Goal: Communication & Community: Answer question/provide support

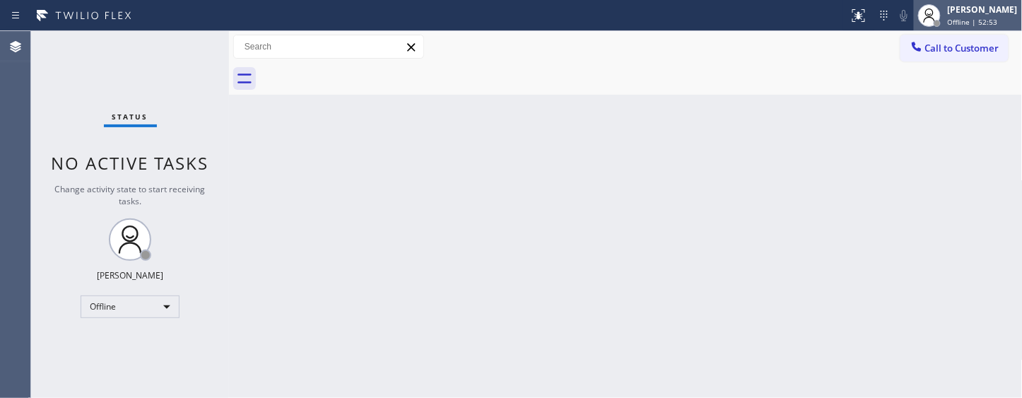
click at [948, 17] on span "Offline | 52:53" at bounding box center [973, 22] width 50 height 10
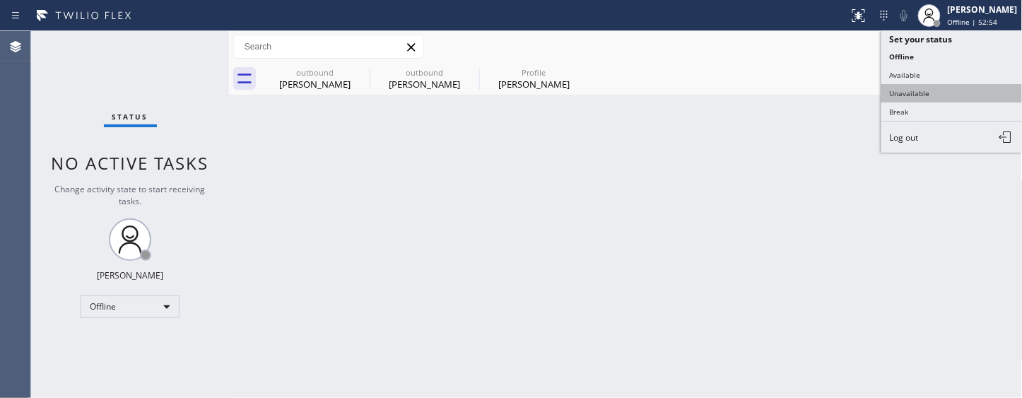
click at [923, 97] on button "Unavailable" at bounding box center [951, 93] width 141 height 18
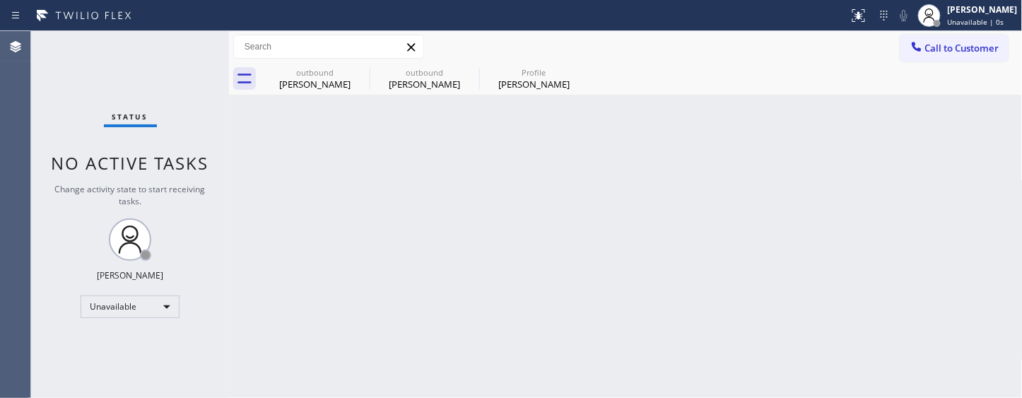
drag, startPoint x: 348, startPoint y: 153, endPoint x: 425, endPoint y: 141, distance: 77.9
click at [348, 154] on div "Back to Dashboard Change Sender ID Customers Technicians Select a contact Outbo…" at bounding box center [626, 214] width 794 height 367
click at [377, 251] on div "Back to Dashboard Change Sender ID Customers Technicians Select a contact Outbo…" at bounding box center [626, 214] width 794 height 367
click at [454, 199] on div "Back to Dashboard Change Sender ID Customers Technicians Select a contact Outbo…" at bounding box center [626, 214] width 794 height 367
click at [353, 164] on div "Back to Dashboard Change Sender ID Customers Technicians Select a contact Outbo…" at bounding box center [626, 214] width 794 height 367
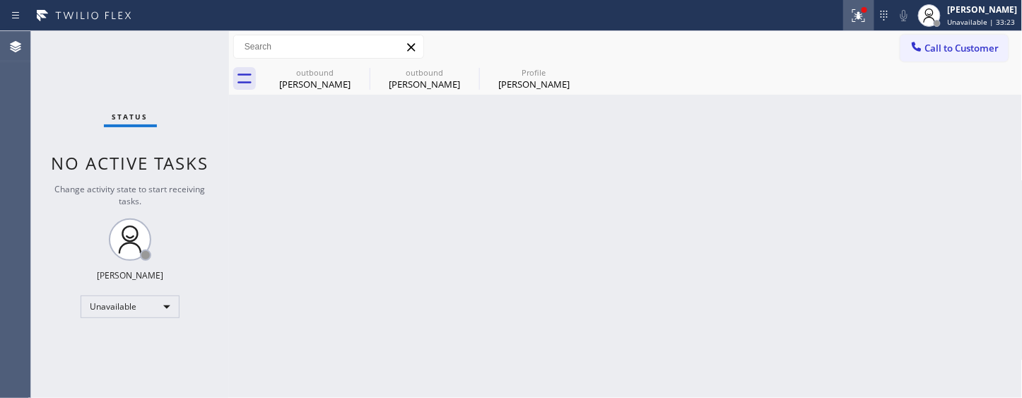
click at [858, 28] on button at bounding box center [858, 15] width 31 height 31
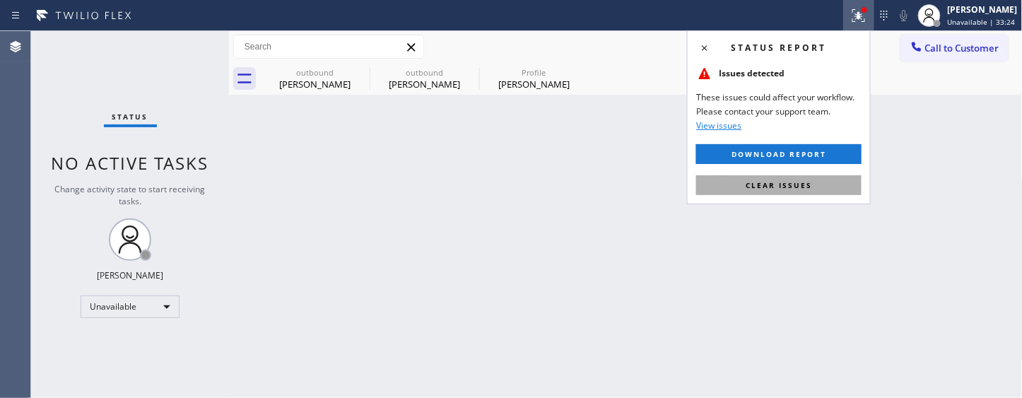
click at [802, 178] on button "Clear issues" at bounding box center [778, 185] width 165 height 20
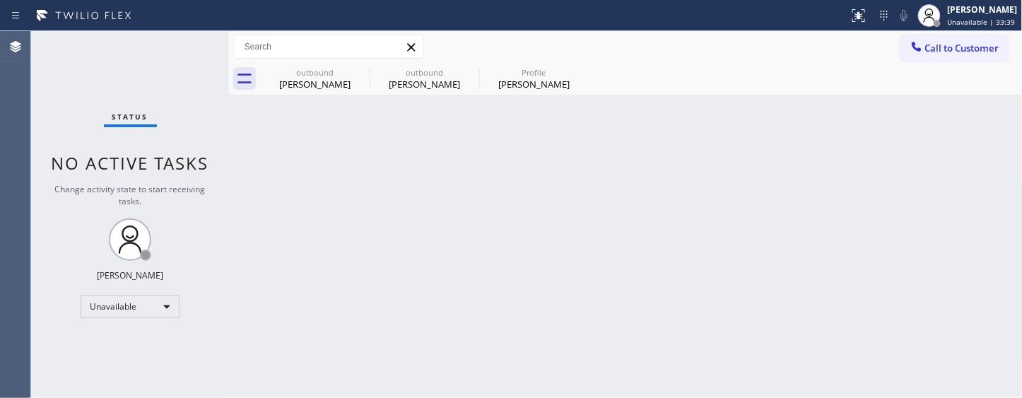
click at [492, 230] on div "Back to Dashboard Change Sender ID Customers Technicians Select a contact Outbo…" at bounding box center [626, 214] width 794 height 367
click at [850, 18] on icon at bounding box center [858, 15] width 17 height 17
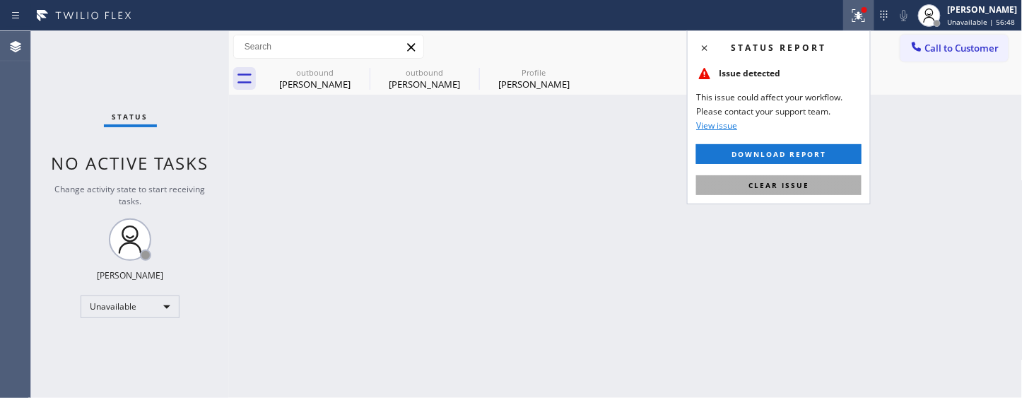
click at [765, 193] on button "Clear issue" at bounding box center [778, 185] width 165 height 20
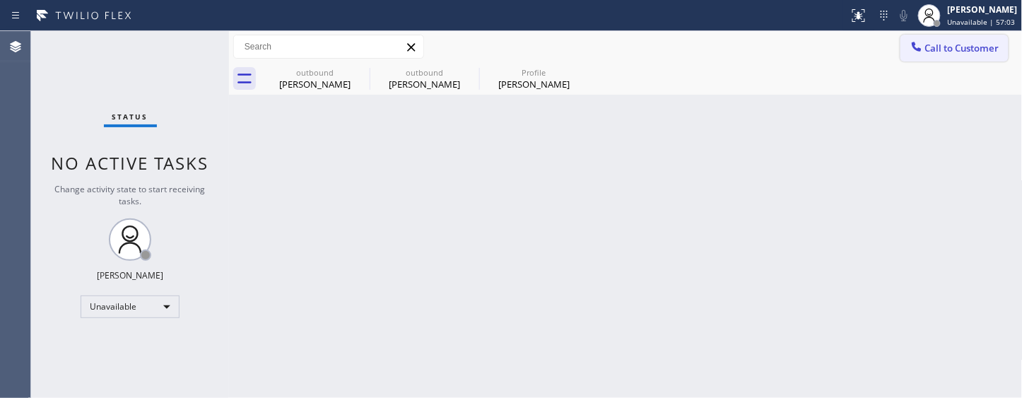
click at [1003, 48] on button "Call to Customer" at bounding box center [954, 48] width 108 height 27
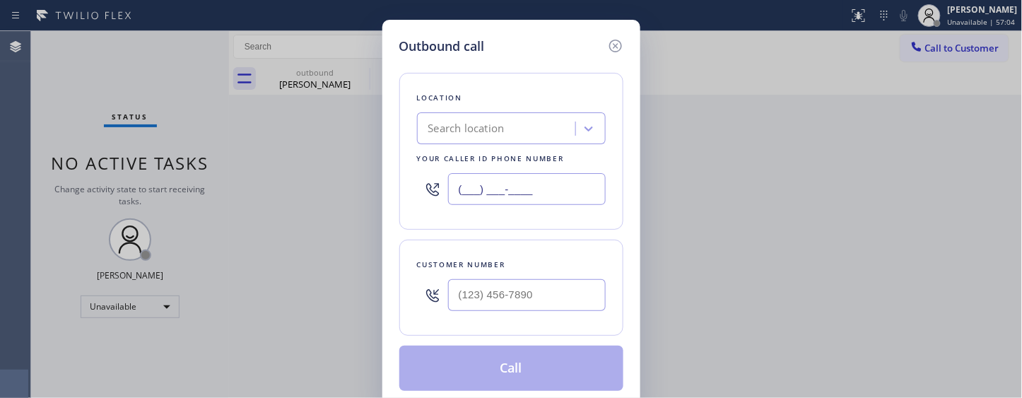
drag, startPoint x: 537, startPoint y: 199, endPoint x: 332, endPoint y: 193, distance: 205.0
click at [332, 193] on div "Outbound call Location Search location Your caller id phone number (___) ___-__…" at bounding box center [511, 199] width 1022 height 398
paste input "855) 731-4952"
type input "(855) 731-4952"
click at [495, 288] on input "(___) ___-____" at bounding box center [527, 295] width 158 height 32
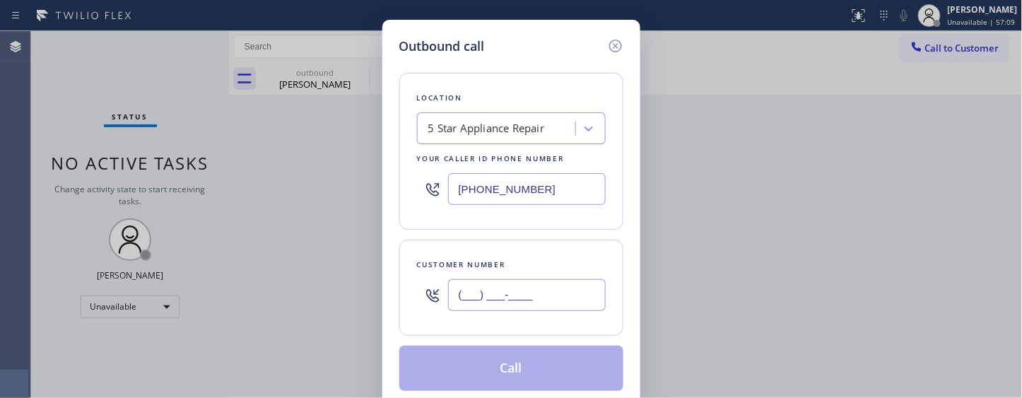
paste input "347) 703-1257"
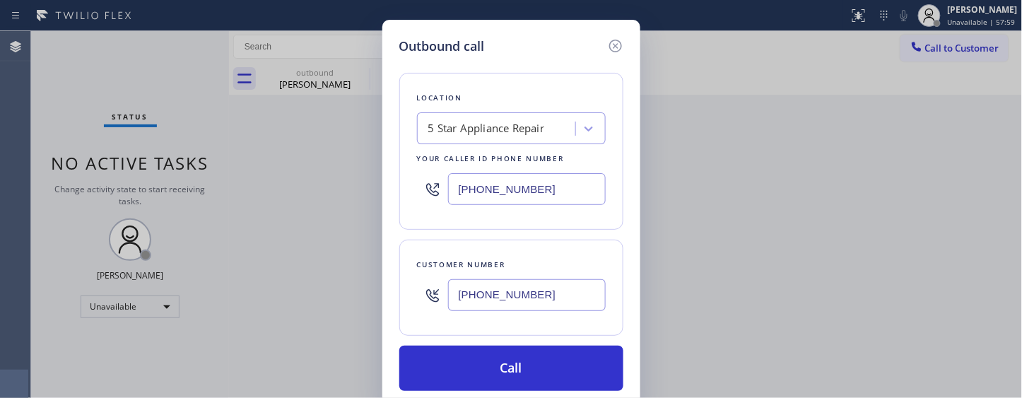
type input "(347) 703-1257"
click at [738, 160] on div "Outbound call Location 5 Star Appliance Repair Your caller id phone number (855…" at bounding box center [511, 199] width 1022 height 398
click at [540, 269] on div "Customer number" at bounding box center [511, 264] width 189 height 15
click at [483, 38] on h5 "Outbound call" at bounding box center [442, 46] width 86 height 19
drag, startPoint x: 479, startPoint y: 42, endPoint x: 408, endPoint y: 41, distance: 71.4
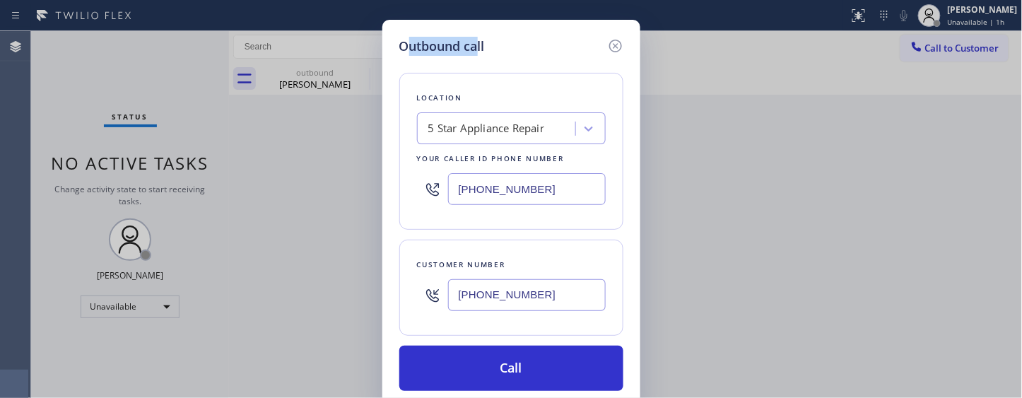
click at [408, 41] on h5 "Outbound call" at bounding box center [442, 46] width 86 height 19
click at [506, 41] on div "Outbound call" at bounding box center [511, 46] width 224 height 19
drag, startPoint x: 481, startPoint y: 41, endPoint x: 408, endPoint y: 45, distance: 72.9
click at [408, 45] on h5 "Outbound call" at bounding box center [442, 46] width 86 height 19
click at [507, 39] on div "Outbound call" at bounding box center [511, 46] width 224 height 19
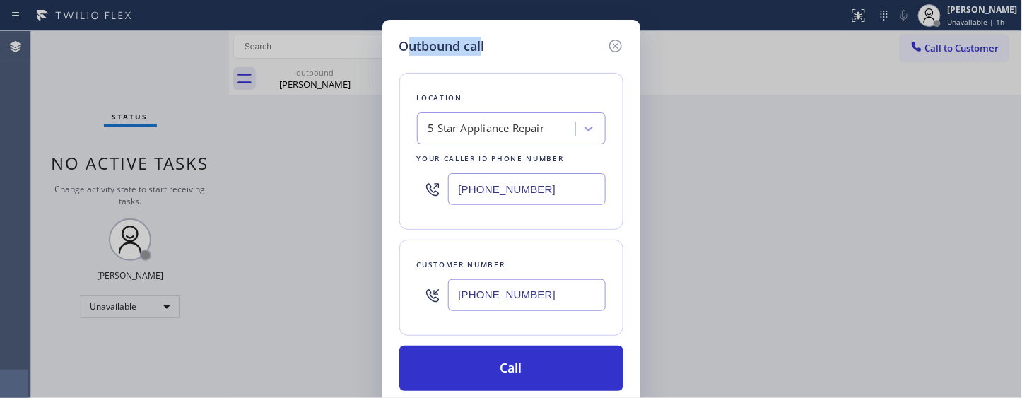
drag, startPoint x: 481, startPoint y: 44, endPoint x: 404, endPoint y: 35, distance: 77.5
click at [404, 35] on div "Outbound call Location 5 Star Appliance Repair Your caller id phone number (855…" at bounding box center [511, 214] width 258 height 388
click at [516, 43] on div "Outbound call" at bounding box center [511, 46] width 224 height 19
click at [476, 100] on div "Location" at bounding box center [511, 97] width 189 height 15
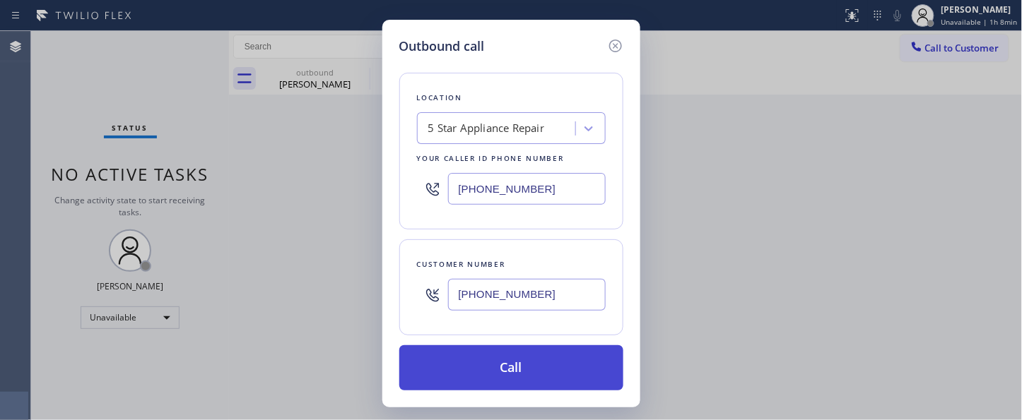
click at [606, 359] on button "Call" at bounding box center [511, 368] width 224 height 45
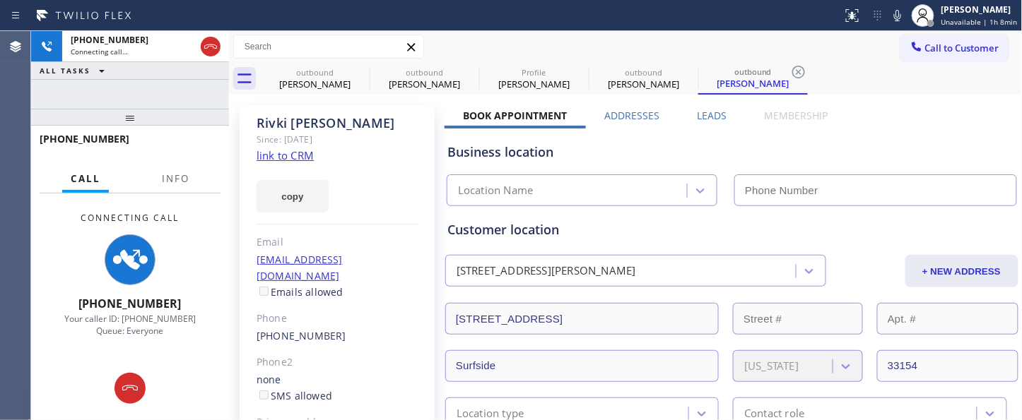
type input "(855) 731-4952"
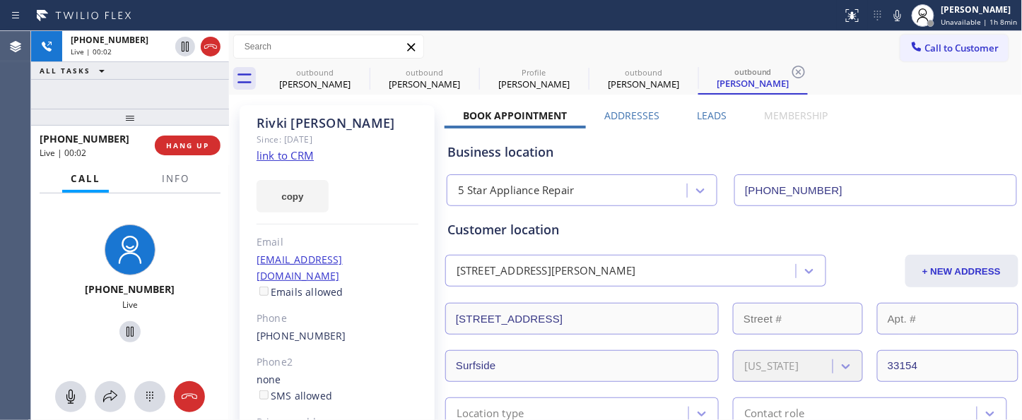
drag, startPoint x: 184, startPoint y: 142, endPoint x: 191, endPoint y: 134, distance: 10.5
click at [184, 142] on span "HANG UP" at bounding box center [187, 146] width 43 height 10
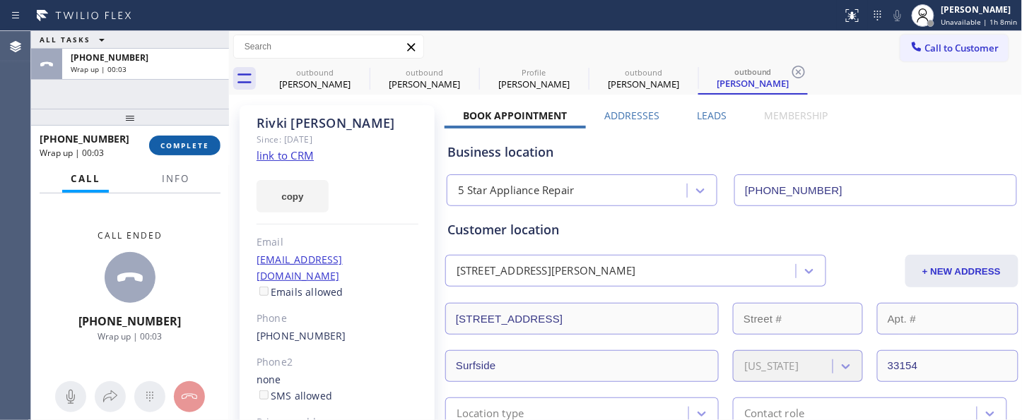
click at [186, 147] on span "COMPLETE" at bounding box center [184, 146] width 49 height 10
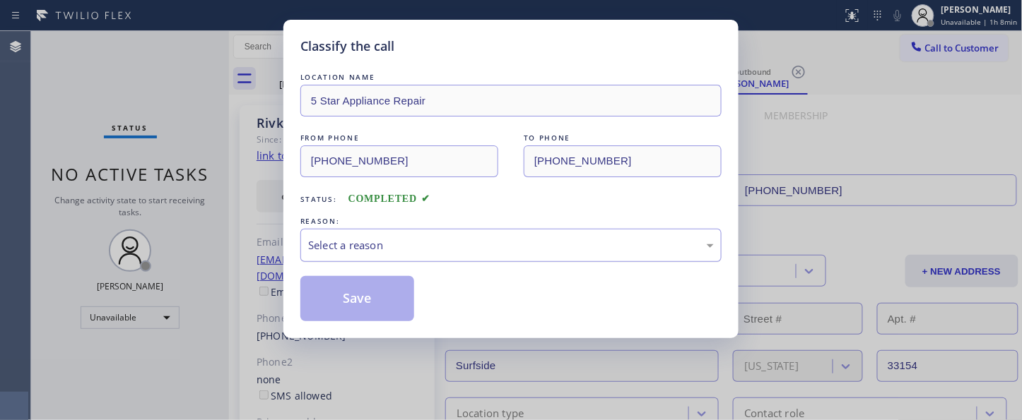
drag, startPoint x: 497, startPoint y: 252, endPoint x: 490, endPoint y: 256, distance: 7.9
click at [497, 252] on div "Select a reason" at bounding box center [511, 245] width 406 height 16
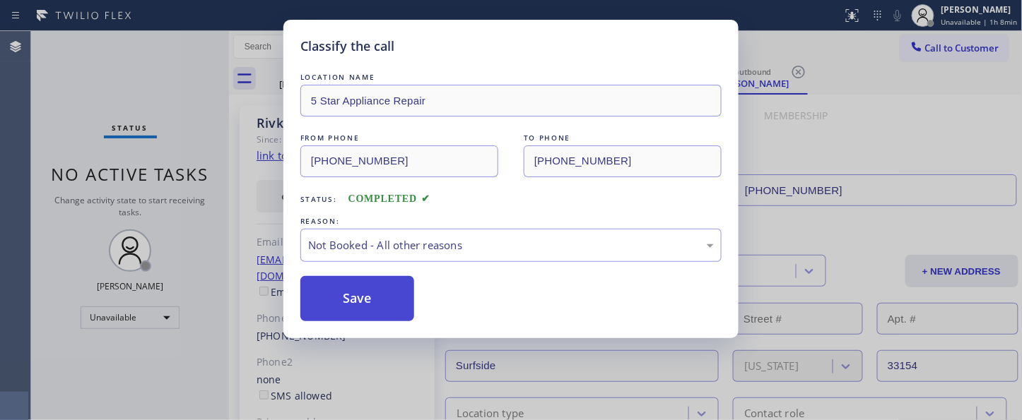
drag, startPoint x: 408, startPoint y: 293, endPoint x: 342, endPoint y: 302, distance: 66.5
click at [406, 293] on button "Save" at bounding box center [357, 298] width 114 height 45
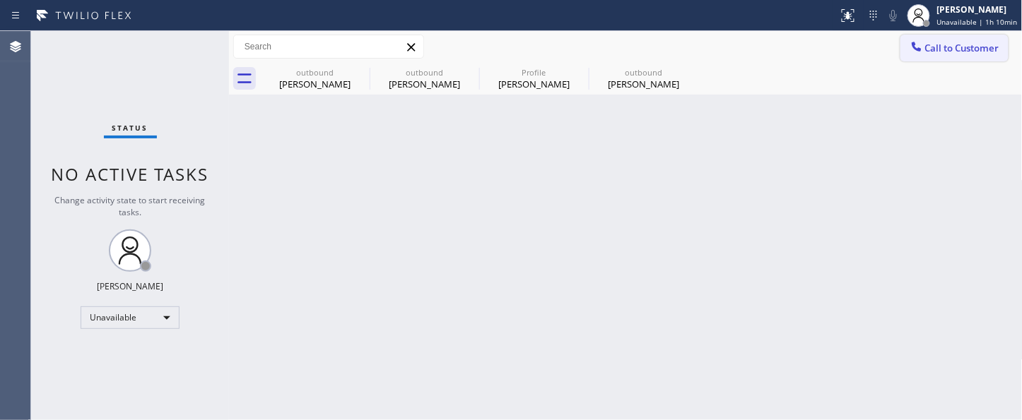
click at [963, 59] on button "Call to Customer" at bounding box center [954, 48] width 108 height 27
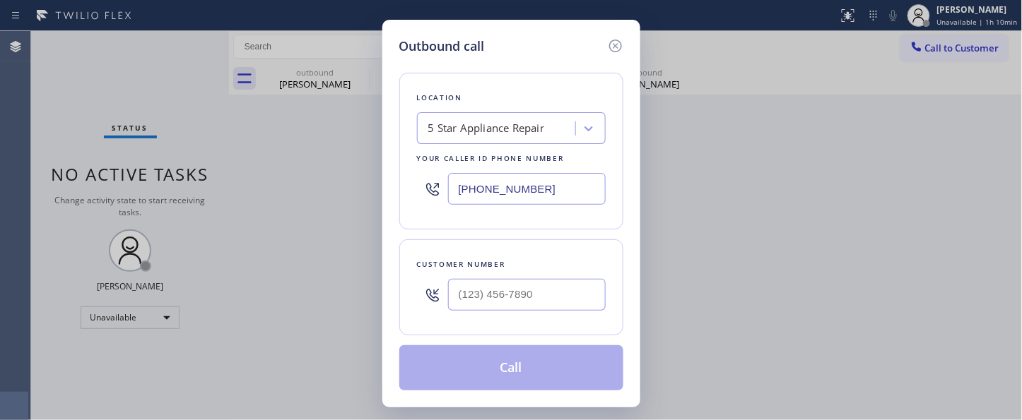
drag, startPoint x: 363, startPoint y: 187, endPoint x: 459, endPoint y: 115, distance: 120.3
click at [341, 187] on div "Outbound call Location 5 Star Appliance Repair Your caller id phone number (855…" at bounding box center [511, 210] width 1022 height 420
paste input "213-9318"
type input "(855) 213-9318"
click at [519, 304] on input "(___) ___-____" at bounding box center [527, 295] width 158 height 32
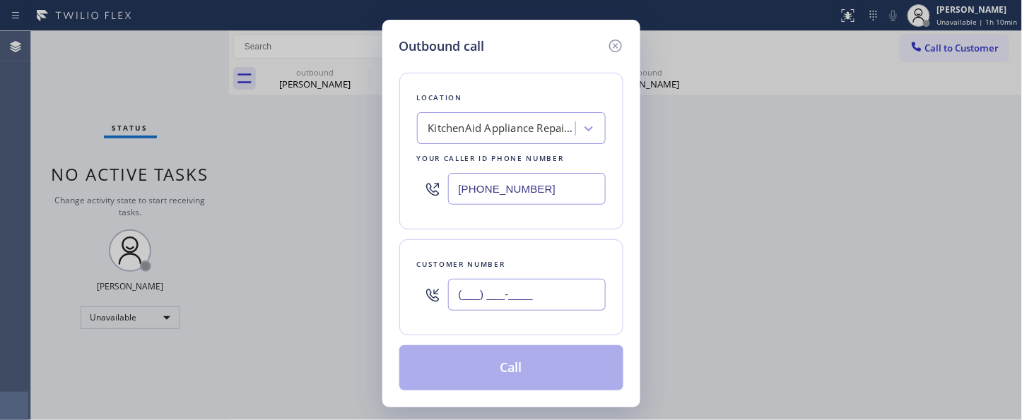
paste input "949) 740-5087"
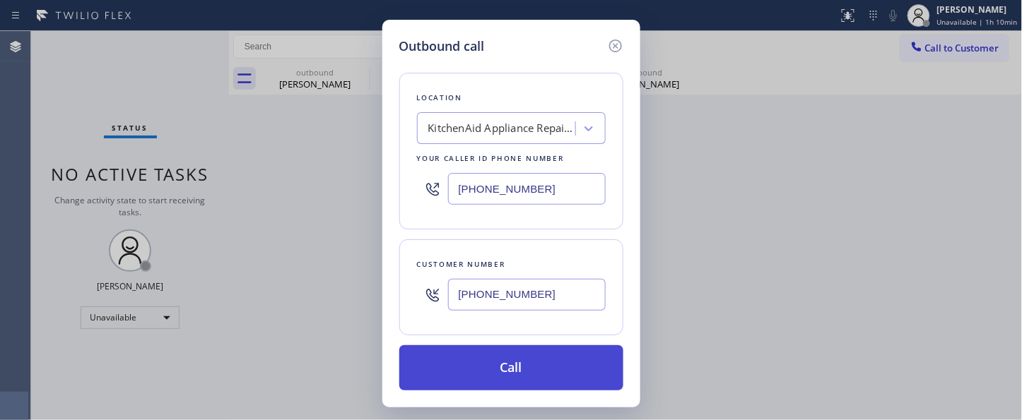
type input "(949) 740-5087"
click at [521, 356] on button "Call" at bounding box center [511, 368] width 224 height 45
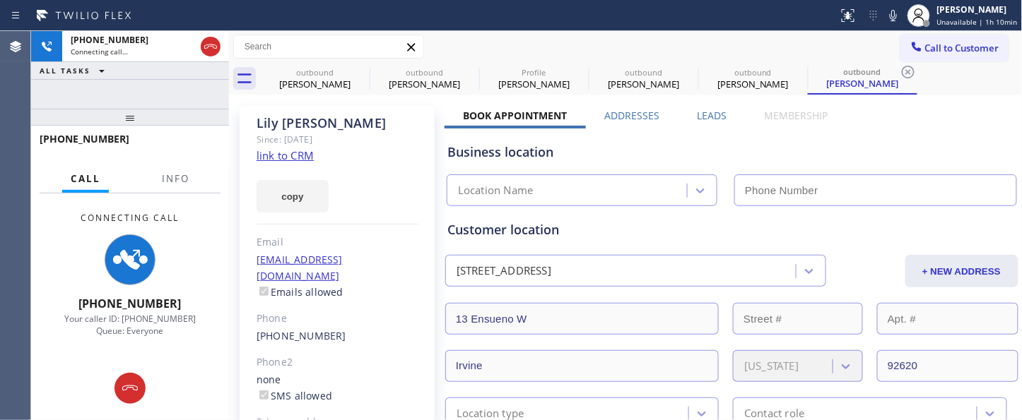
type input "(855) 213-9318"
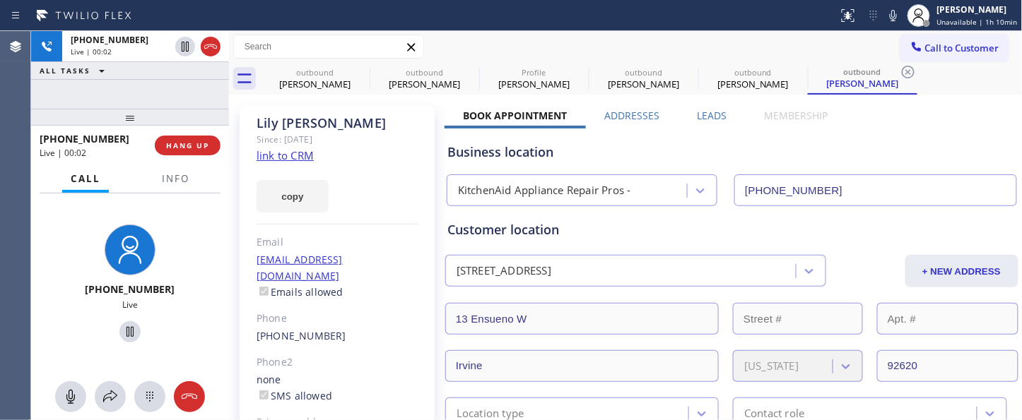
drag, startPoint x: 168, startPoint y: 119, endPoint x: 199, endPoint y: 144, distance: 39.6
click at [193, 126] on div at bounding box center [130, 117] width 198 height 17
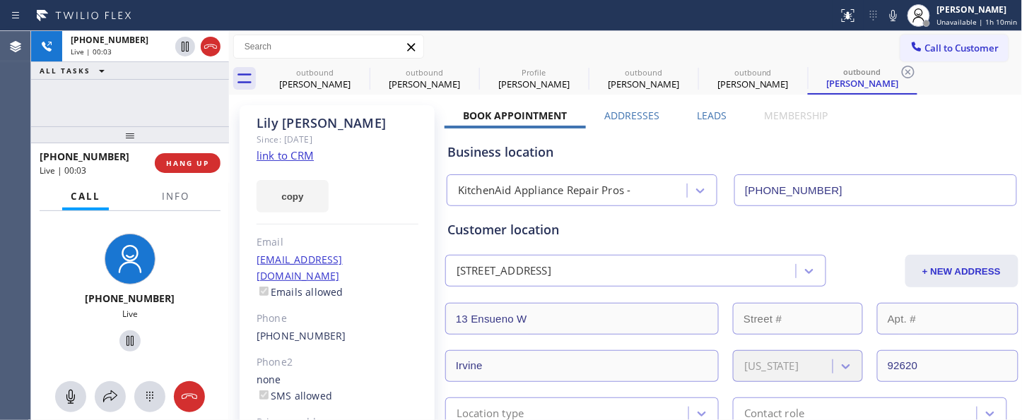
drag, startPoint x: 192, startPoint y: 136, endPoint x: 182, endPoint y: 73, distance: 63.6
click at [182, 73] on div "+19497405087 Live | 00:03 ALL TASKS ALL TASKS ACTIVE TASKS TASKS IN WRAP UP +19…" at bounding box center [130, 225] width 198 height 389
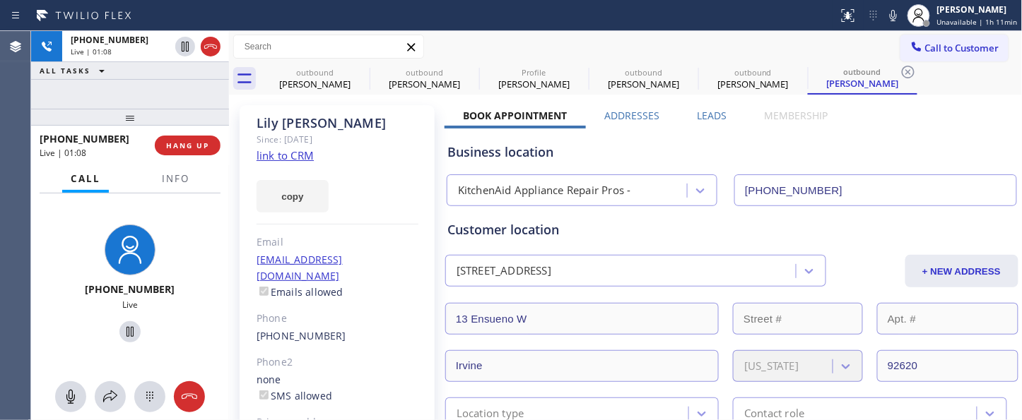
drag, startPoint x: 163, startPoint y: 117, endPoint x: 333, endPoint y: 9, distance: 200.8
click at [152, 82] on div "+19497405087 Live | 01:08 ALL TASKS ALL TASKS ACTIVE TASKS TASKS IN WRAP UP +19…" at bounding box center [130, 225] width 198 height 389
drag, startPoint x: 142, startPoint y: 114, endPoint x: 168, endPoint y: 86, distance: 38.5
click at [144, 99] on div "+19497405087 Live | 02:20 ALL TASKS ALL TASKS ACTIVE TASKS TASKS IN WRAP UP +19…" at bounding box center [130, 225] width 198 height 389
click at [471, 42] on div "Call to Customer Outbound call Location KitchenAid Appliance Repair Pros - Your…" at bounding box center [626, 47] width 794 height 25
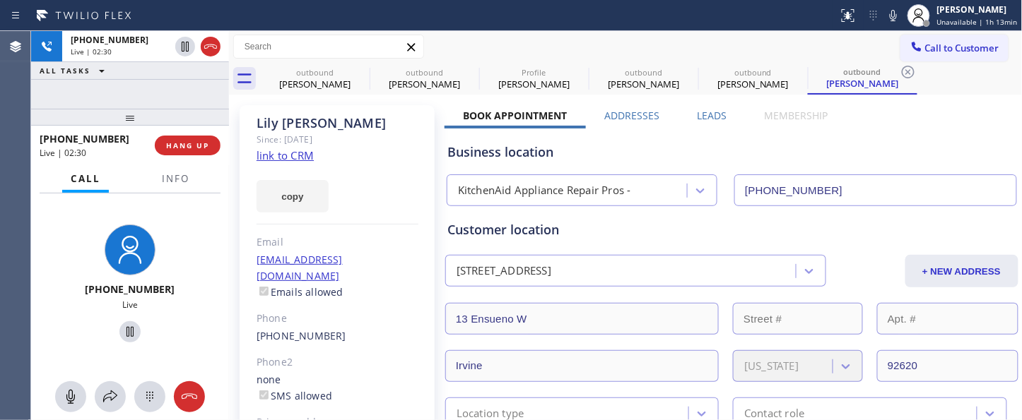
drag, startPoint x: 156, startPoint y: 114, endPoint x: 192, endPoint y: 25, distance: 95.8
click at [155, 114] on div at bounding box center [130, 117] width 198 height 17
drag, startPoint x: 139, startPoint y: 102, endPoint x: 134, endPoint y: 69, distance: 32.9
click at [130, 86] on div "+19497405087 Live | 06:15 ALL TASKS ALL TASKS ACTIVE TASKS TASKS IN WRAP UP +19…" at bounding box center [130, 225] width 198 height 389
drag, startPoint x: 141, startPoint y: 114, endPoint x: 135, endPoint y: 92, distance: 22.8
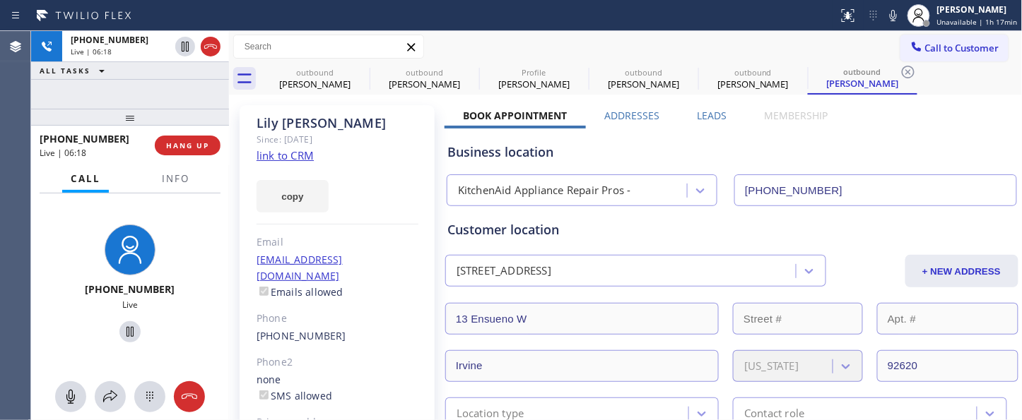
click at [135, 93] on div "+19497405087 Live | 06:18 ALL TASKS ALL TASKS ACTIVE TASKS TASKS IN WRAP UP +19…" at bounding box center [130, 225] width 198 height 389
drag, startPoint x: 124, startPoint y: 112, endPoint x: 404, endPoint y: 68, distance: 283.3
click at [129, 95] on div "+19497405087 Live | 06:40 ALL TASKS ALL TASKS ACTIVE TASKS TASKS IN WRAP UP +19…" at bounding box center [130, 225] width 198 height 389
click at [361, 69] on icon at bounding box center [360, 72] width 17 height 17
click at [0, 0] on icon at bounding box center [0, 0] width 0 height 0
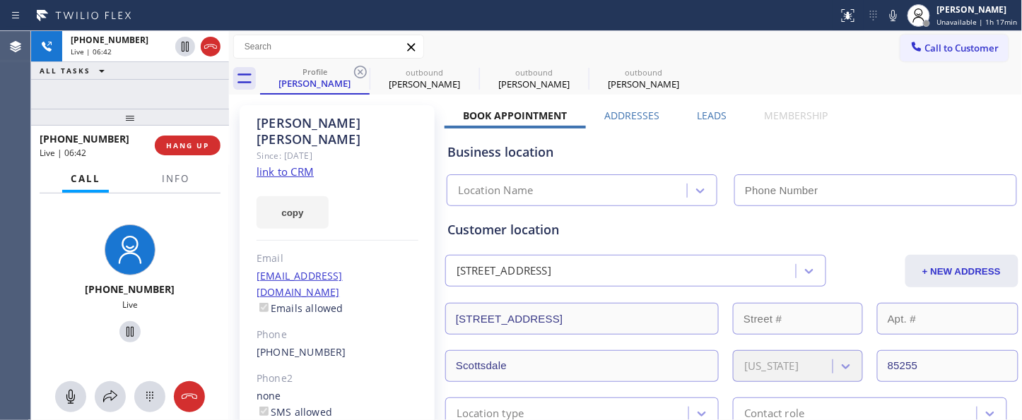
click at [361, 69] on icon at bounding box center [360, 72] width 17 height 17
type input "(855) 731-4952"
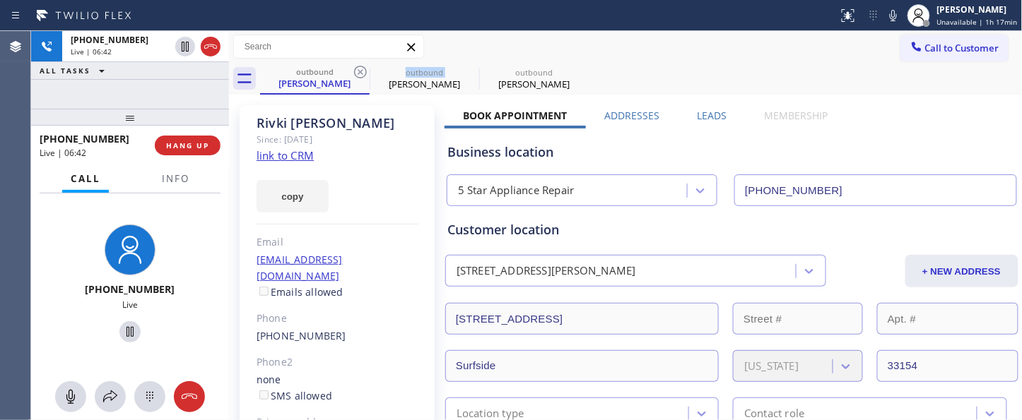
click at [361, 69] on icon at bounding box center [360, 72] width 17 height 17
type input "(855) 213-9318"
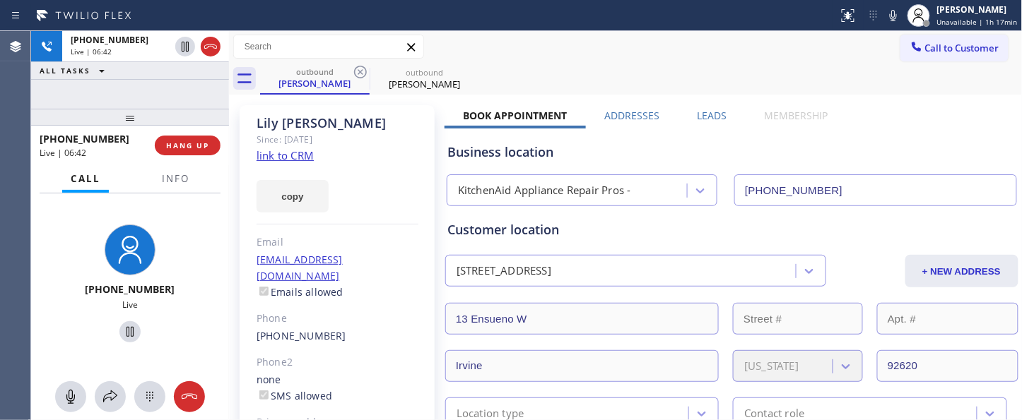
click at [337, 107] on div "Lily Cao Since: 20 may 2020 link to CRM copy Email caolilong53@gmail.com Emails…" at bounding box center [337, 315] width 195 height 420
click at [175, 143] on span "HANG UP" at bounding box center [187, 146] width 43 height 10
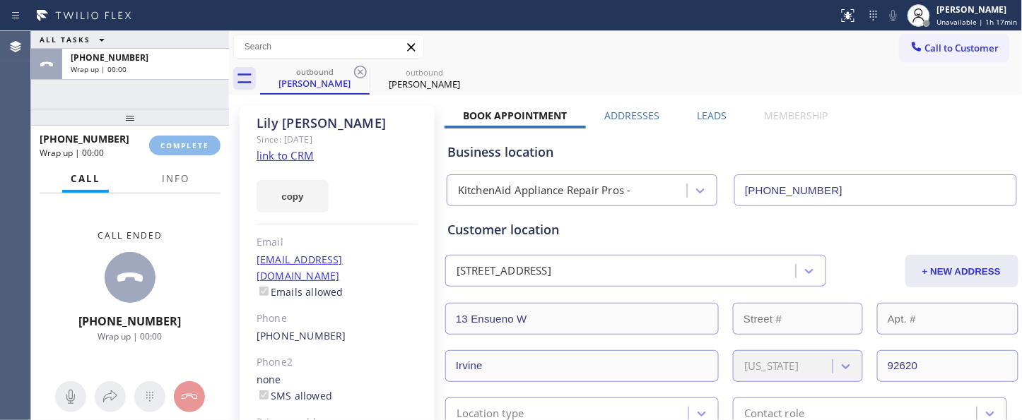
click at [184, 156] on div "+19497405087 Wrap up | 00:00 COMPLETE" at bounding box center [130, 145] width 181 height 37
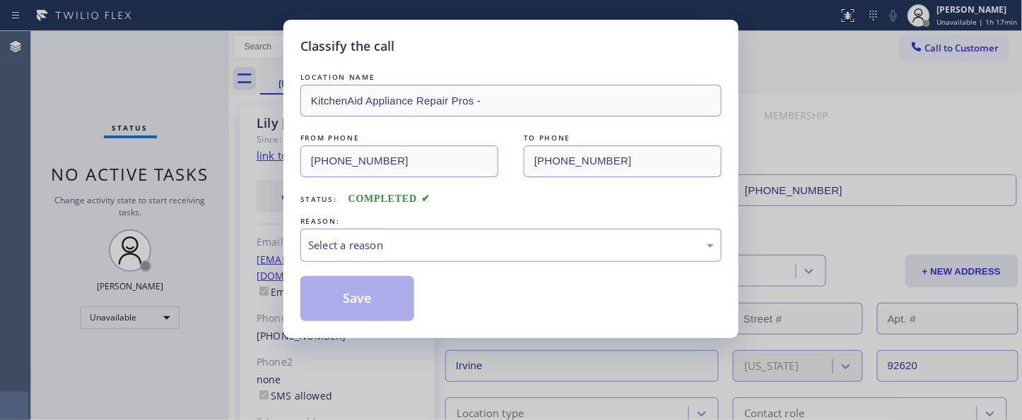
click at [408, 225] on div "REASON:" at bounding box center [510, 221] width 421 height 15
click at [376, 253] on div "Select a reason" at bounding box center [511, 245] width 406 height 16
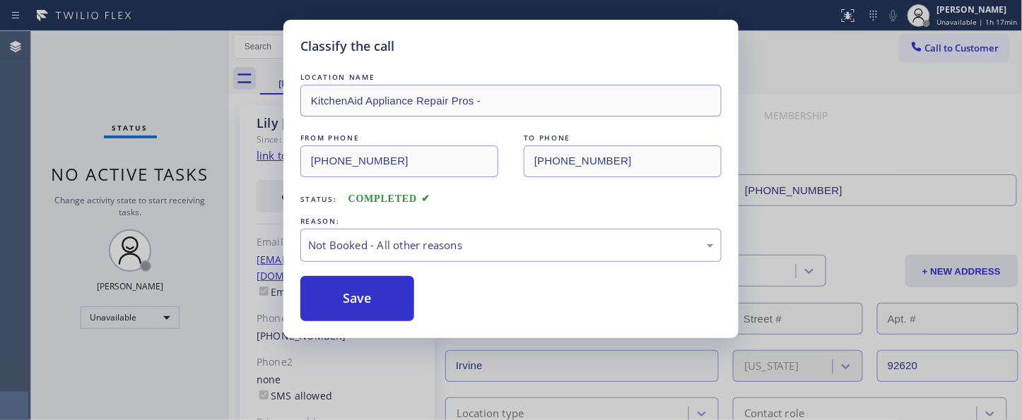
click at [345, 306] on button "Save" at bounding box center [357, 298] width 114 height 45
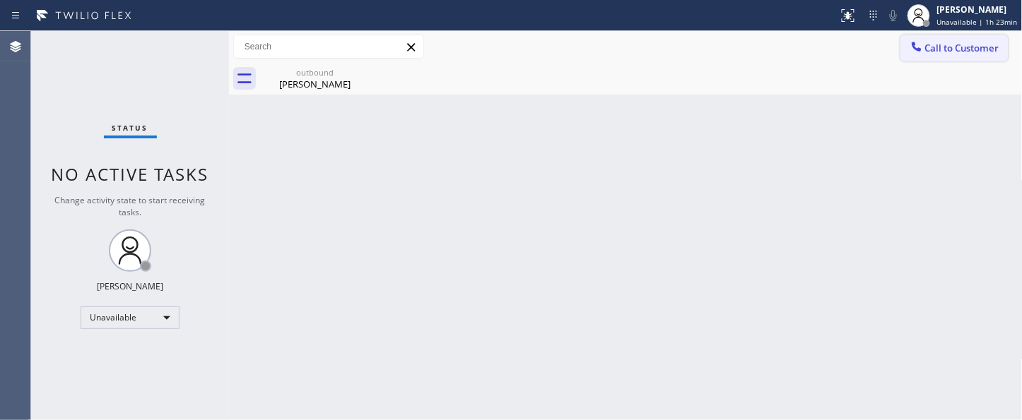
click at [963, 45] on span "Call to Customer" at bounding box center [962, 48] width 74 height 13
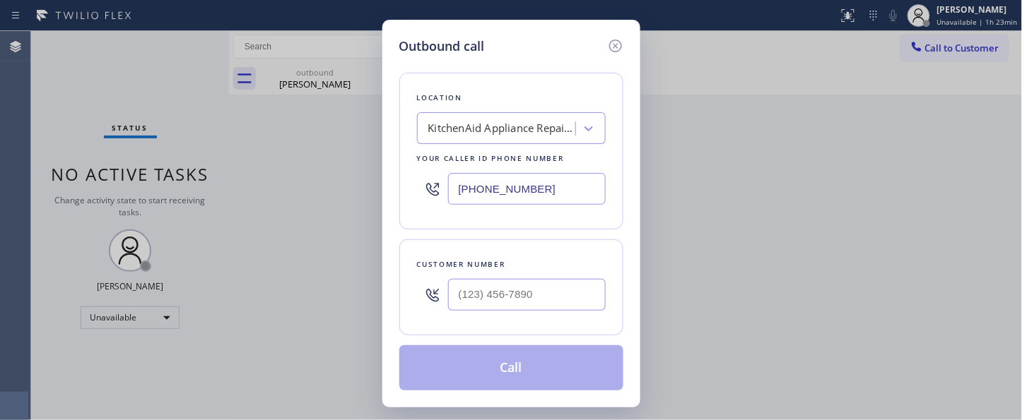
drag, startPoint x: 589, startPoint y: 198, endPoint x: 383, endPoint y: 196, distance: 206.4
click at [386, 200] on div "Outbound call Location KitchenAid Appliance Repair Pros - Your caller id phone …" at bounding box center [511, 214] width 258 height 388
paste input "999-4417"
type input "(855) 999-4417"
drag, startPoint x: 575, startPoint y: 300, endPoint x: 414, endPoint y: 301, distance: 161.1
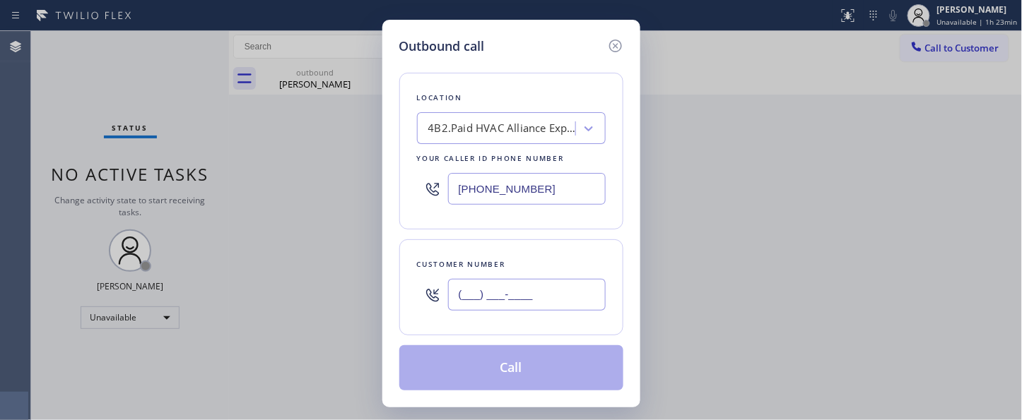
click at [414, 301] on div "Customer number (___) ___-____" at bounding box center [511, 288] width 224 height 96
paste input "949) 378-9107"
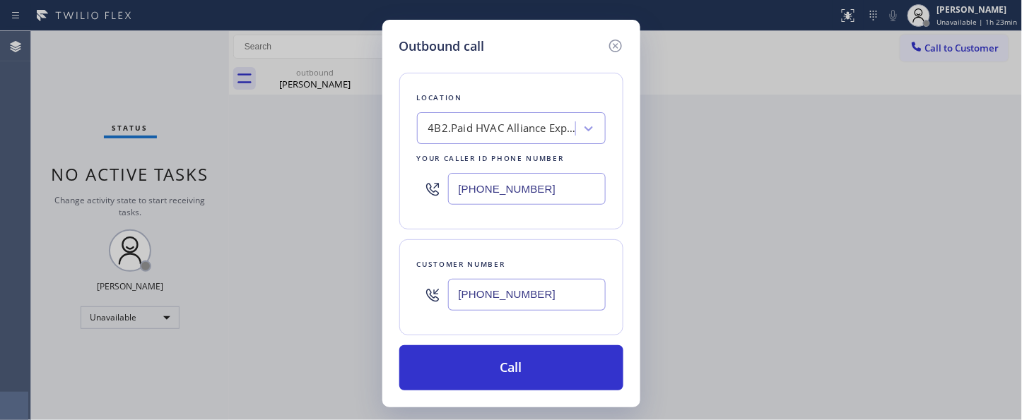
type input "(949) 378-9107"
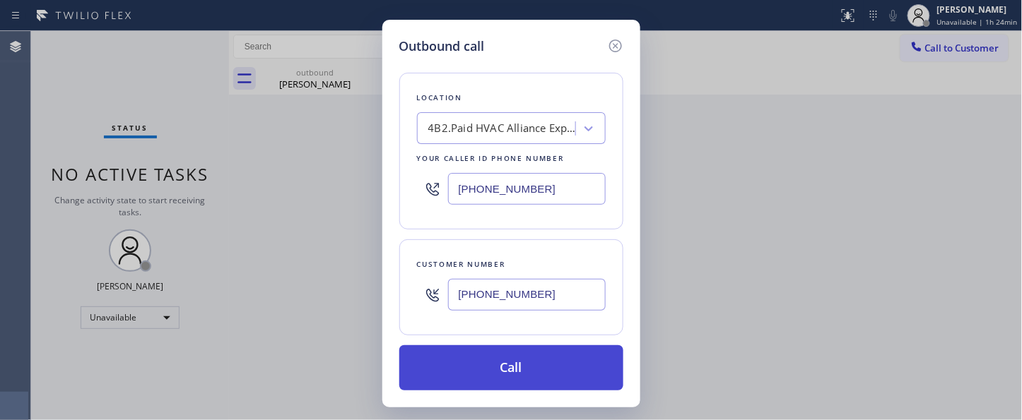
click at [520, 359] on button "Call" at bounding box center [511, 368] width 224 height 45
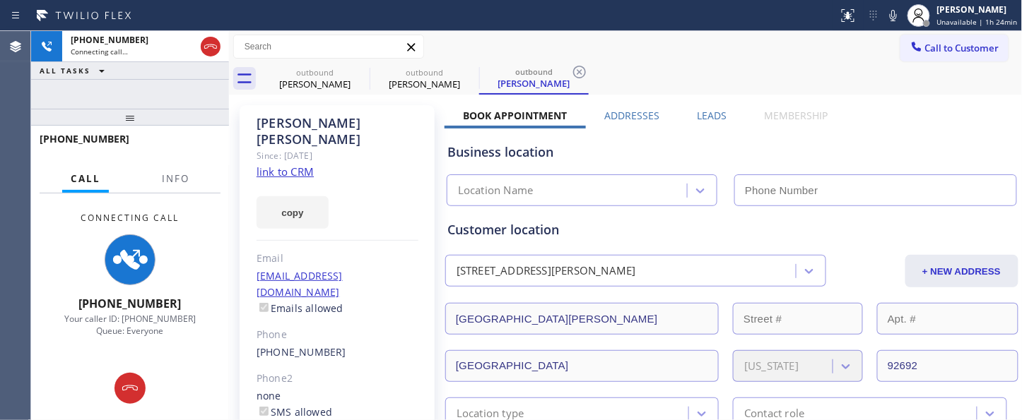
type input "(855) 999-4417"
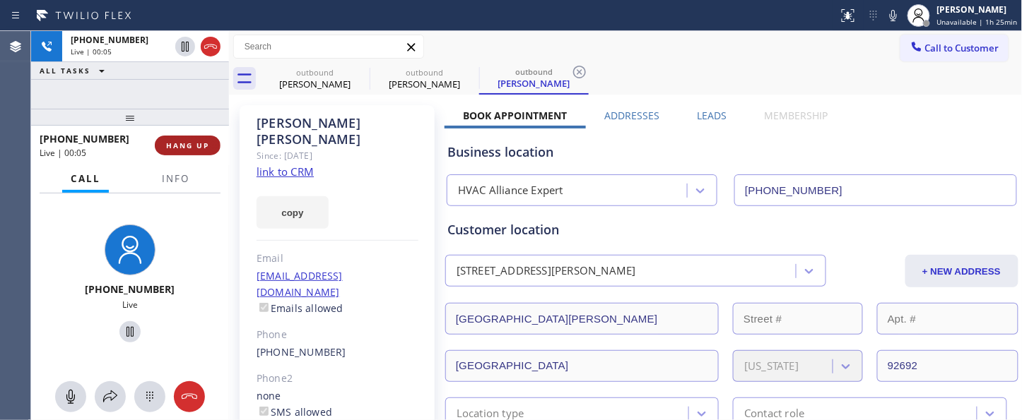
click at [199, 139] on button "HANG UP" at bounding box center [188, 146] width 66 height 20
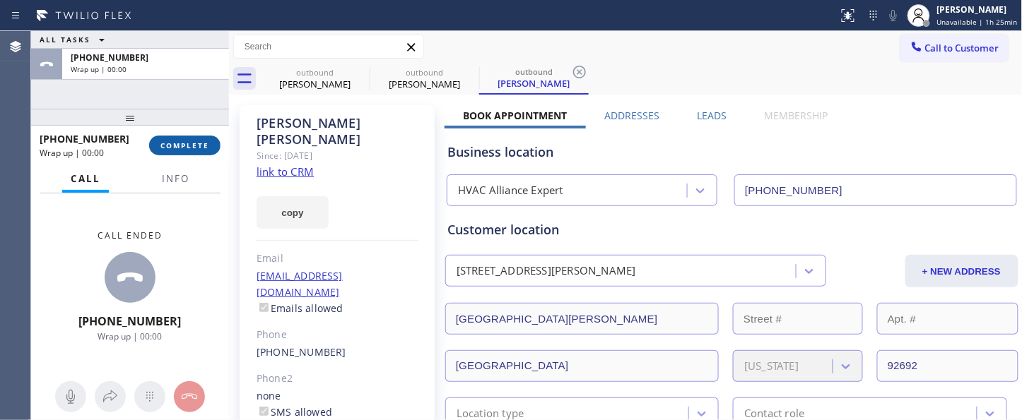
click at [199, 139] on button "COMPLETE" at bounding box center [184, 146] width 71 height 20
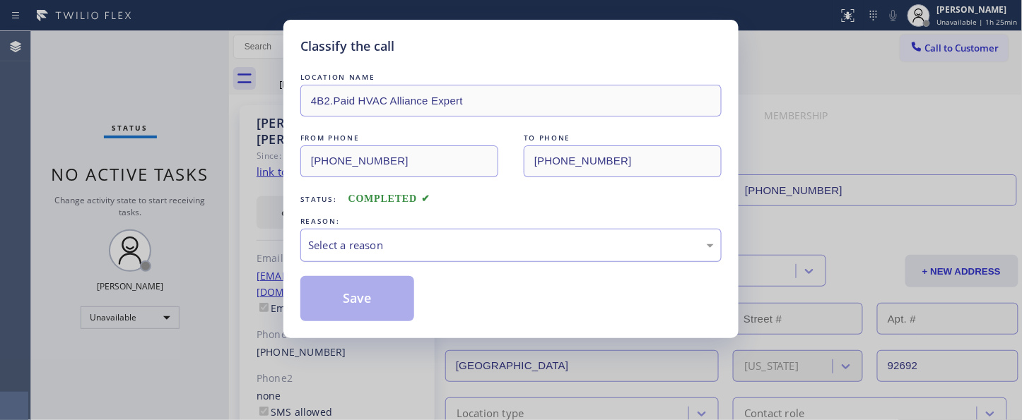
click at [432, 244] on div "Select a reason" at bounding box center [511, 245] width 406 height 16
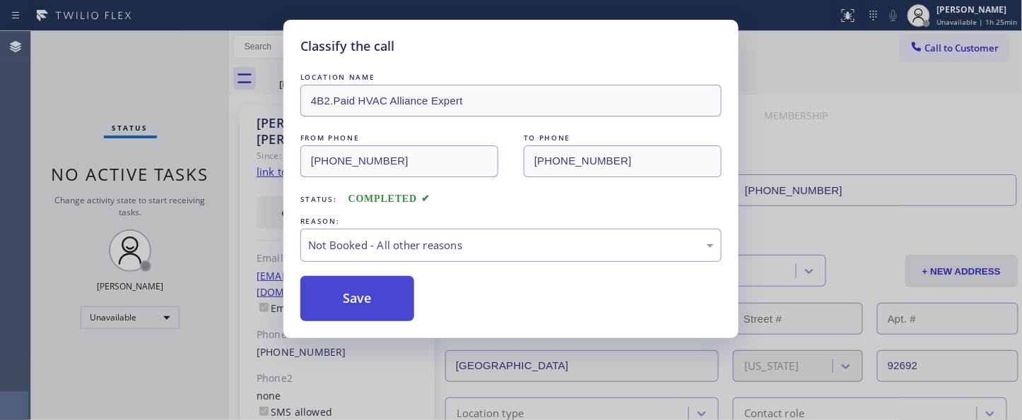
click at [331, 298] on button "Save" at bounding box center [357, 298] width 114 height 45
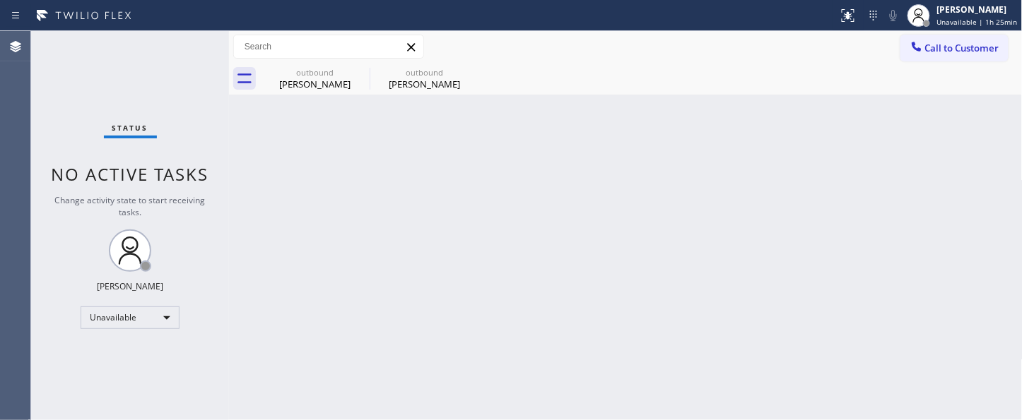
click at [658, 232] on div "Back to Dashboard Change Sender ID Customers Technicians Select a contact Outbo…" at bounding box center [626, 225] width 794 height 389
